Goal: Task Accomplishment & Management: Use online tool/utility

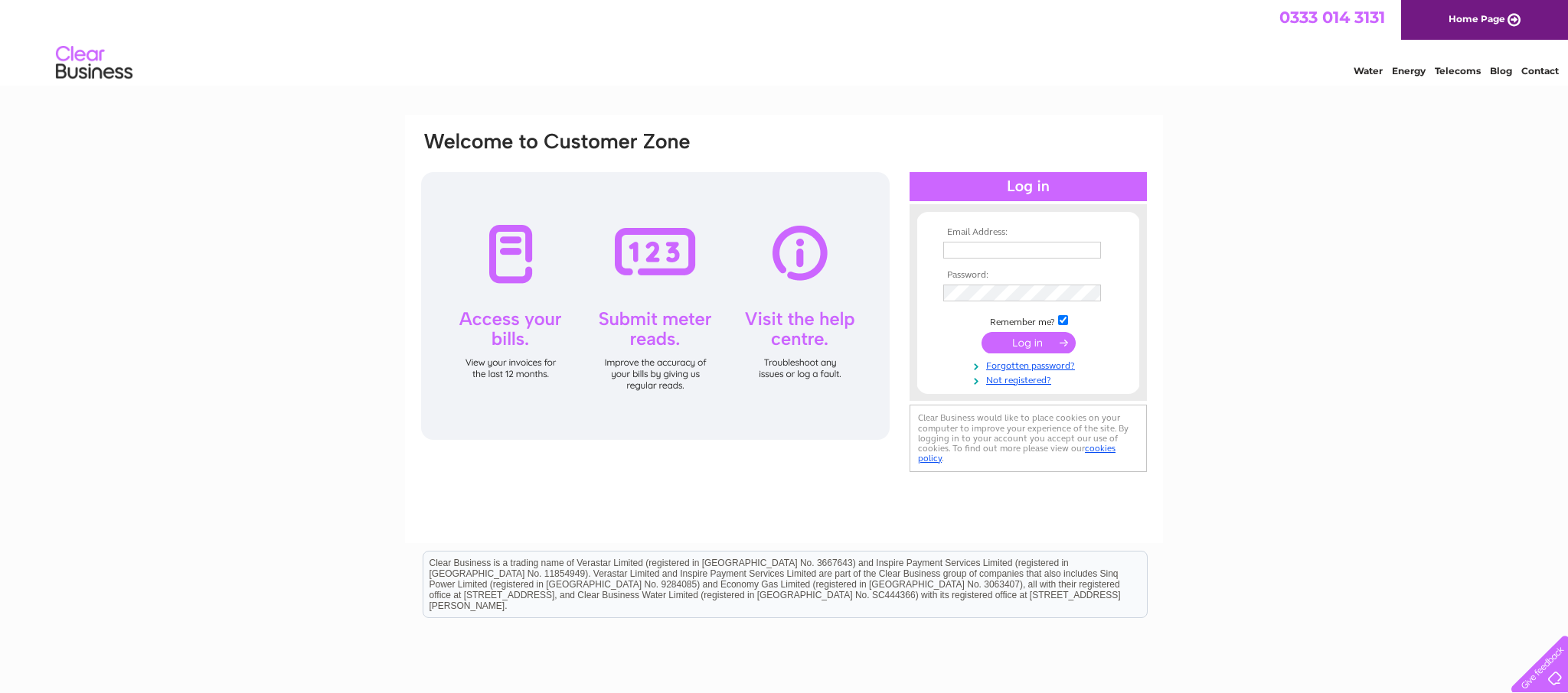
type input "371tattoostudio@gmail.com"
click at [1011, 347] on input "submit" at bounding box center [1028, 342] width 94 height 21
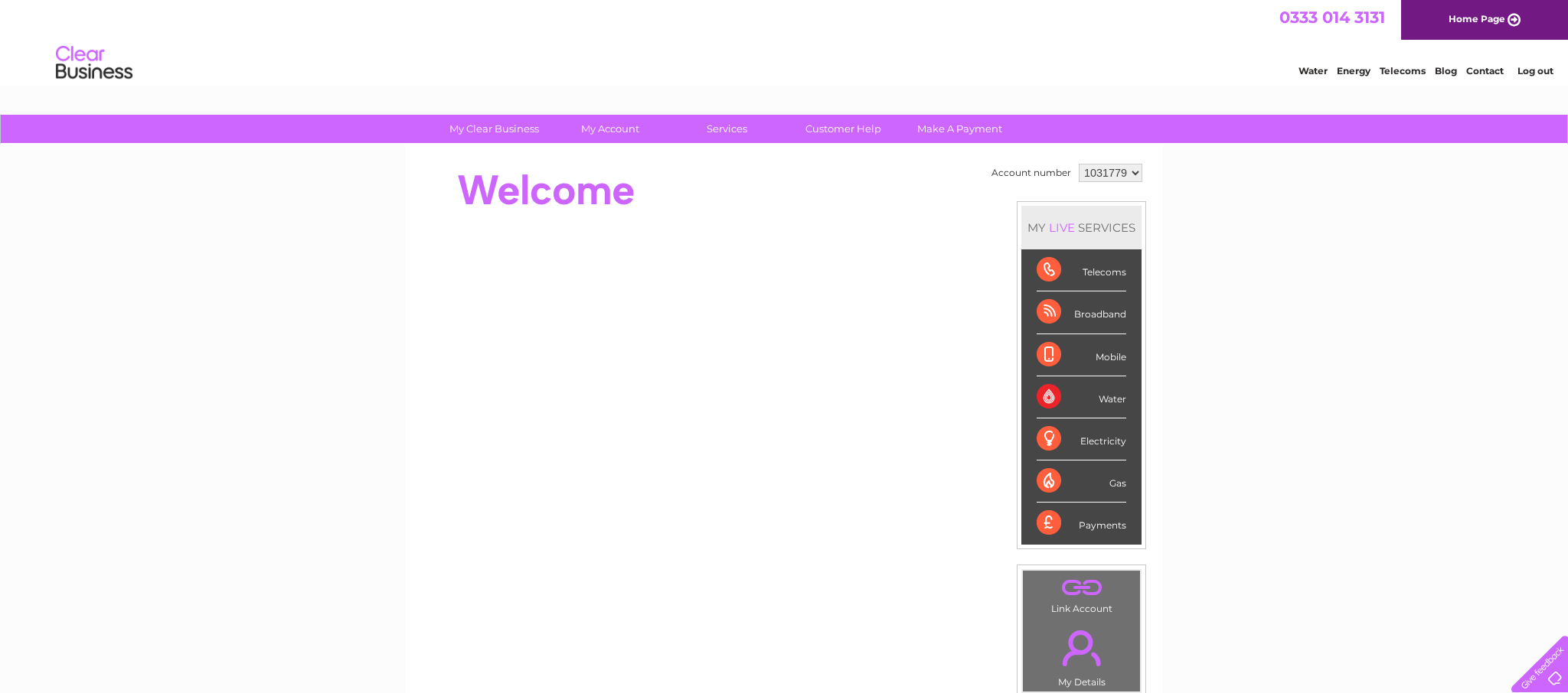
click at [1102, 172] on select "1031779 1037413" at bounding box center [1110, 172] width 63 height 18
select select "1037413"
click at [1078, 164] on select "1031779 1037413" at bounding box center [1110, 172] width 63 height 18
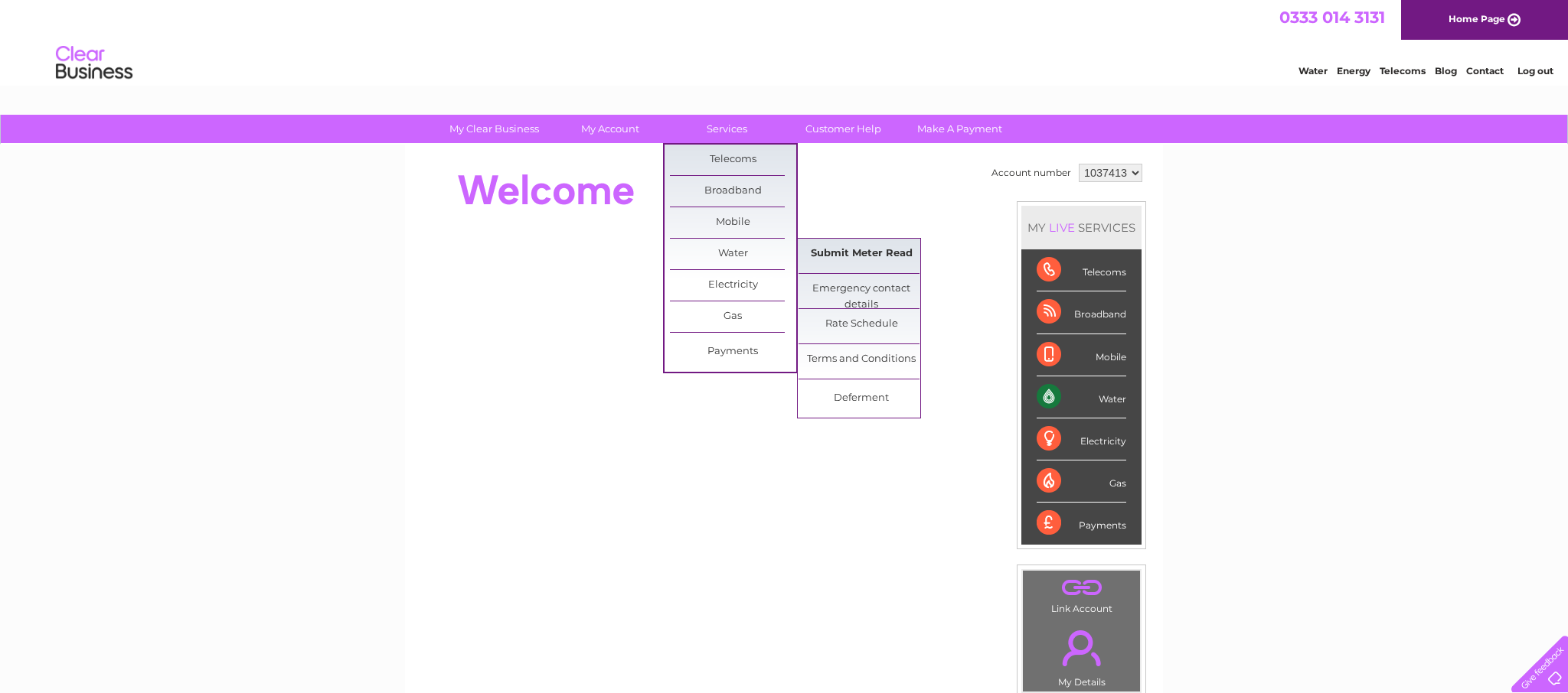
click at [891, 258] on link "Submit Meter Read" at bounding box center [861, 254] width 126 height 31
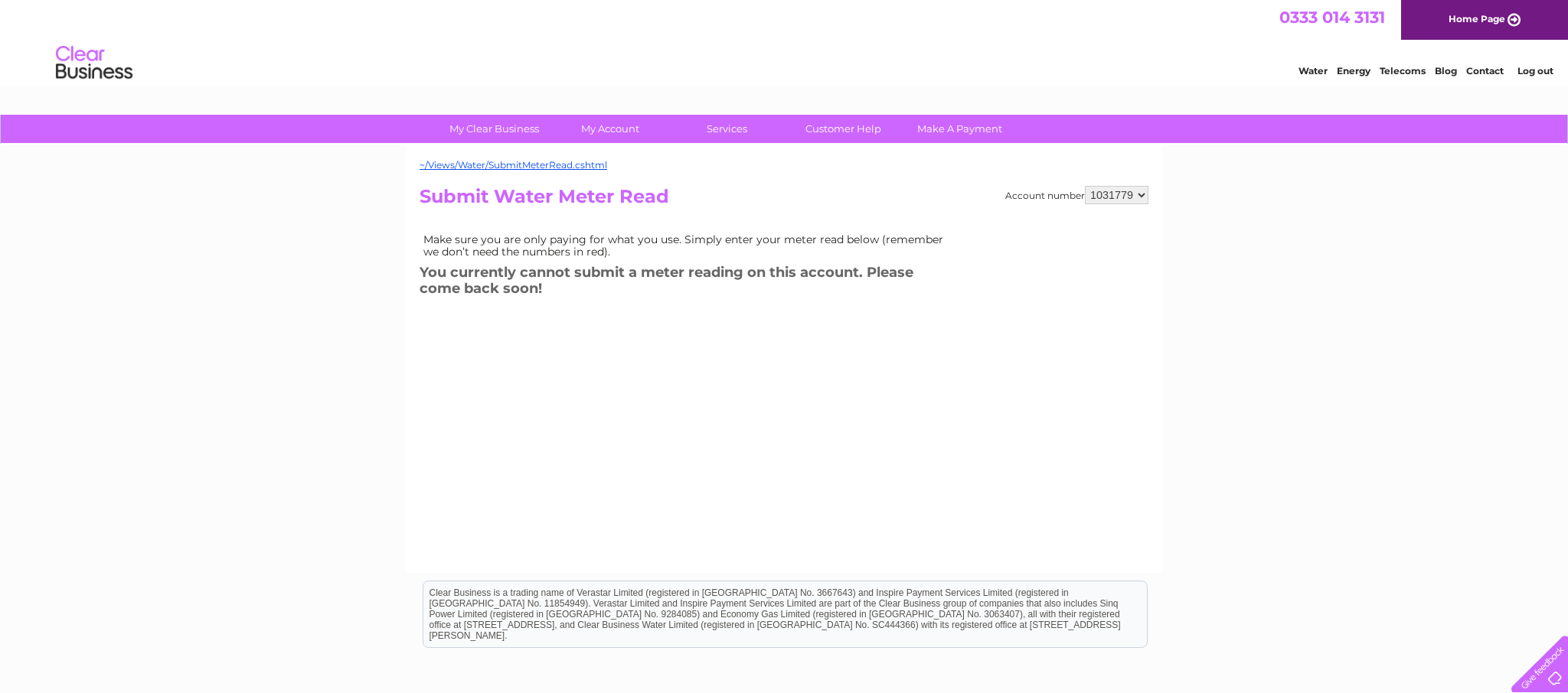
click at [1101, 197] on select "1031779 1037413" at bounding box center [1116, 194] width 63 height 18
select select "1037413"
click at [1085, 186] on select "1031779 1037413" at bounding box center [1116, 194] width 63 height 18
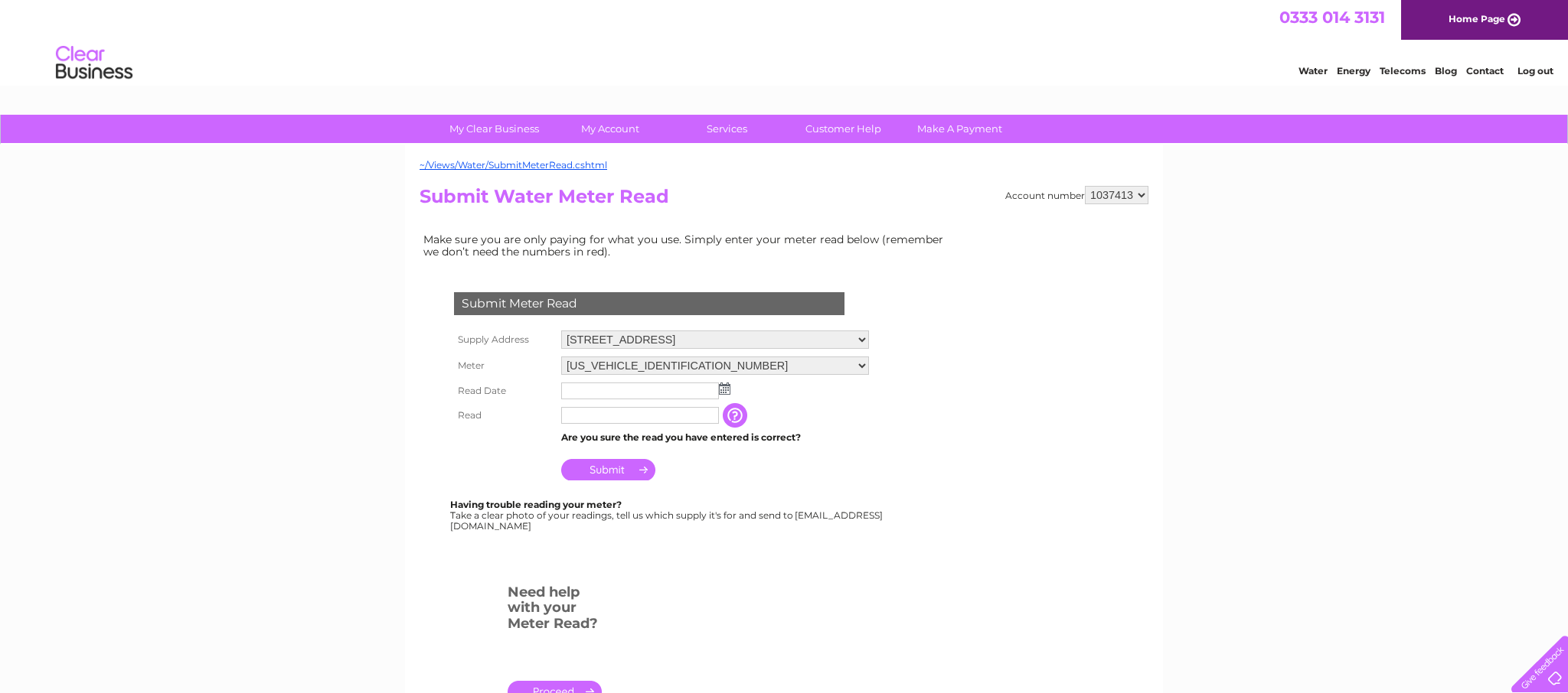
click at [726, 389] on img at bounding box center [724, 389] width 12 height 13
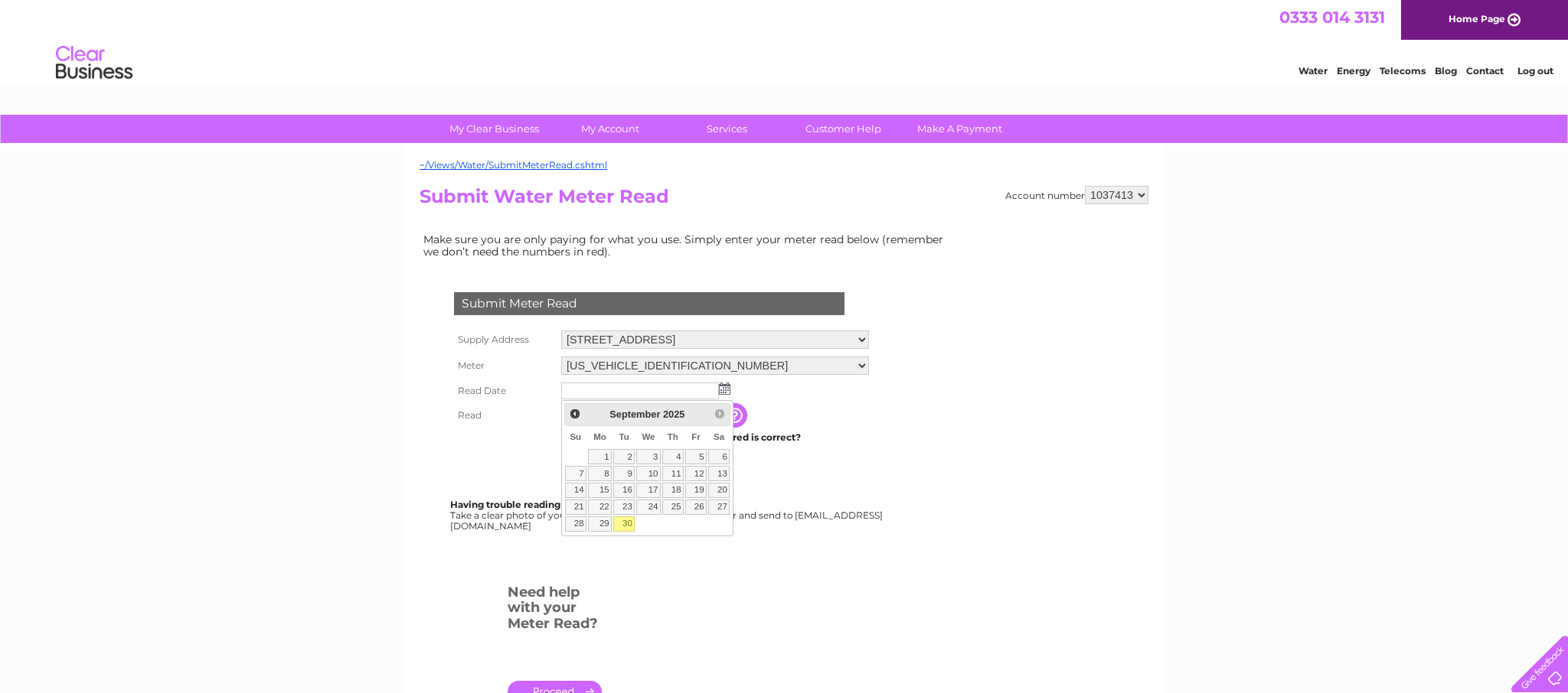
click at [624, 522] on link "30" at bounding box center [623, 525] width 21 height 16
type input "[DATE]"
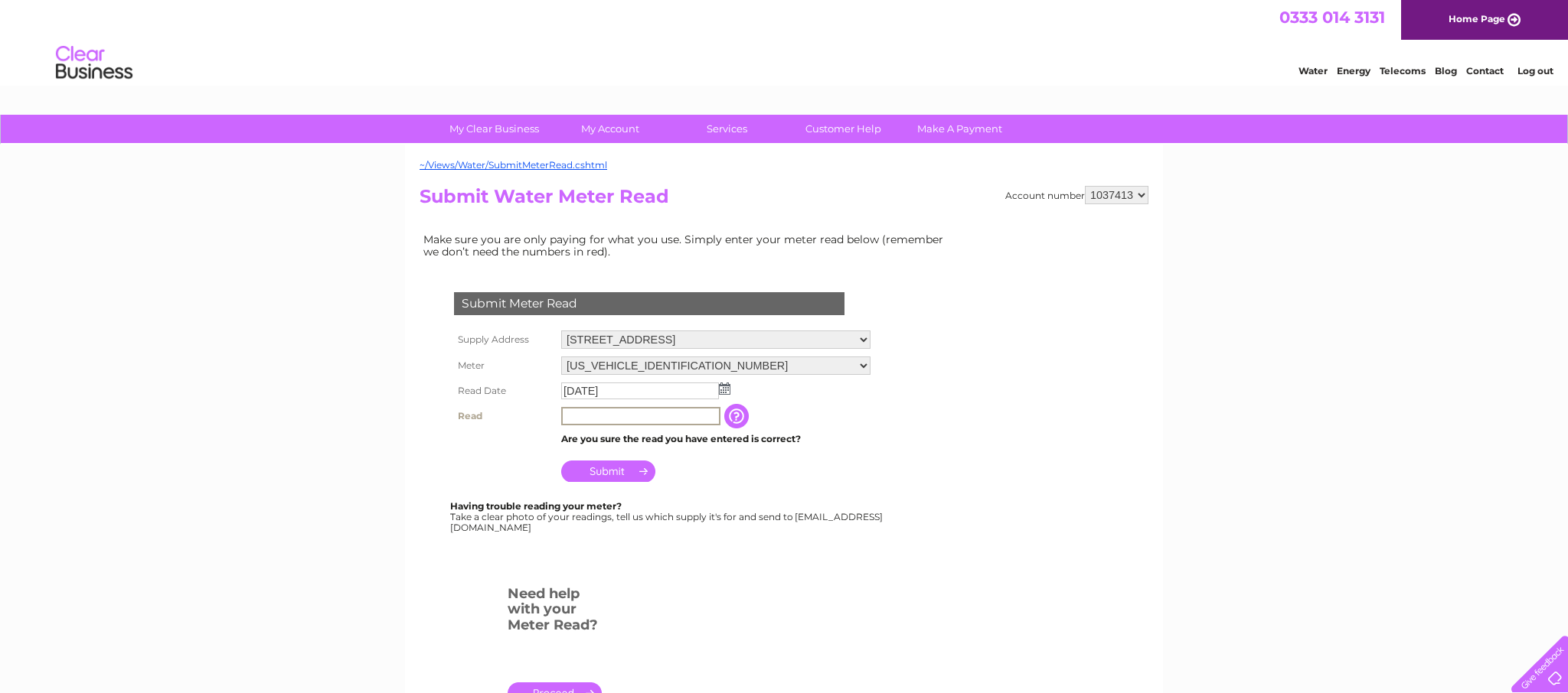
click at [620, 413] on input "text" at bounding box center [640, 416] width 159 height 18
type input "00120"
click at [618, 474] on input "Submit" at bounding box center [608, 469] width 94 height 21
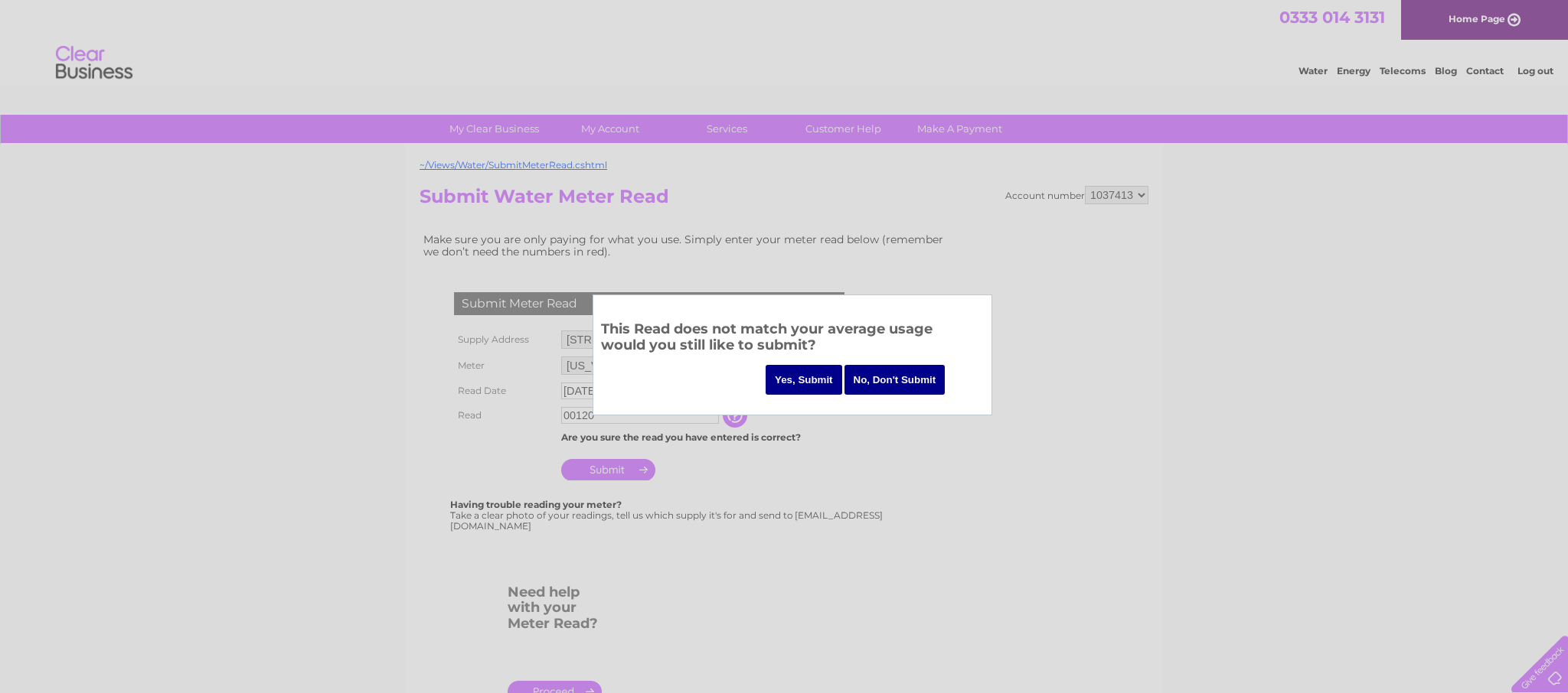
click at [814, 379] on input "Yes, Submit" at bounding box center [804, 380] width 77 height 30
